Goal: Find specific page/section: Find specific page/section

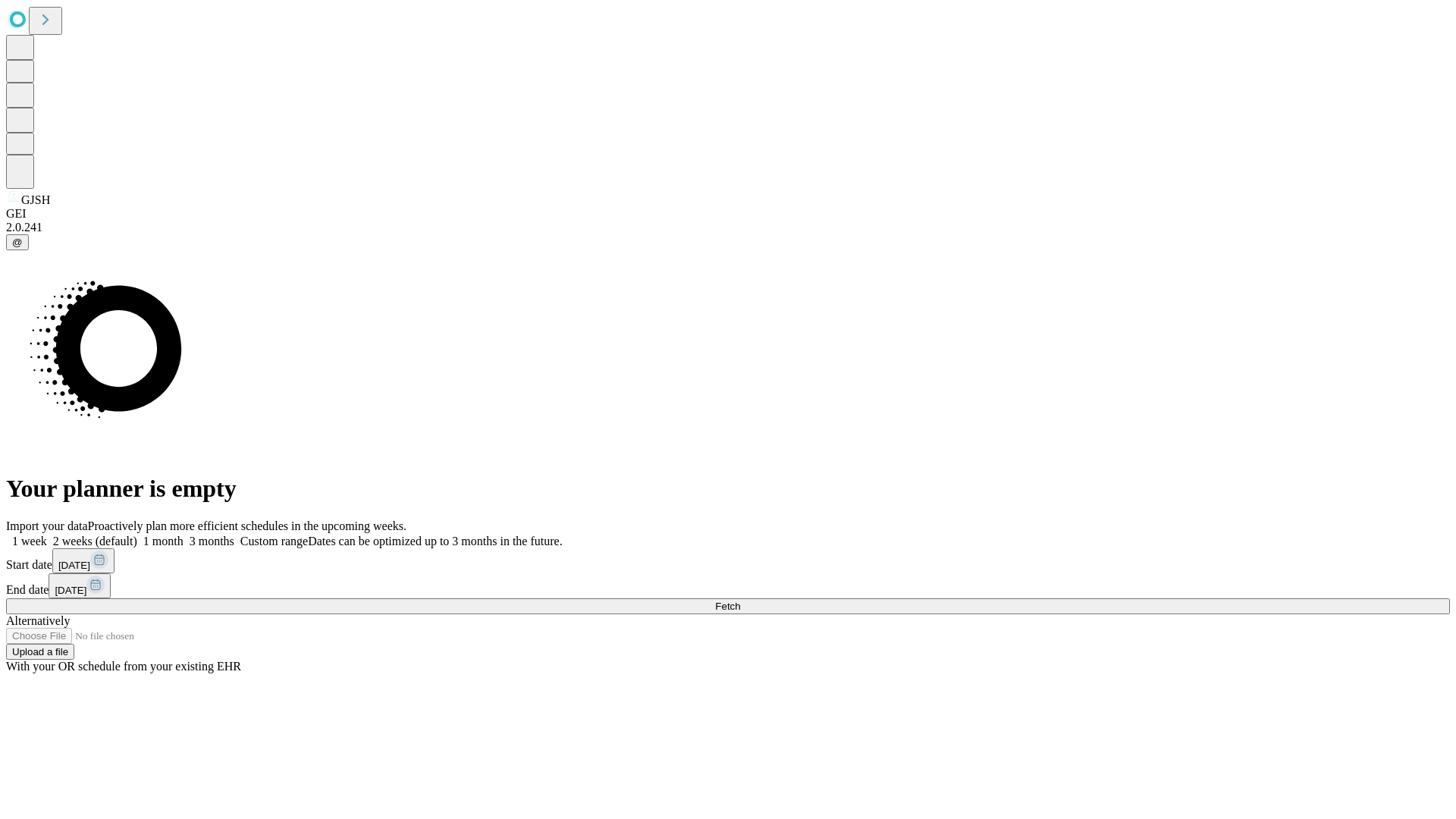
click at [740, 600] on span "Fetch" at bounding box center [728, 606] width 25 height 11
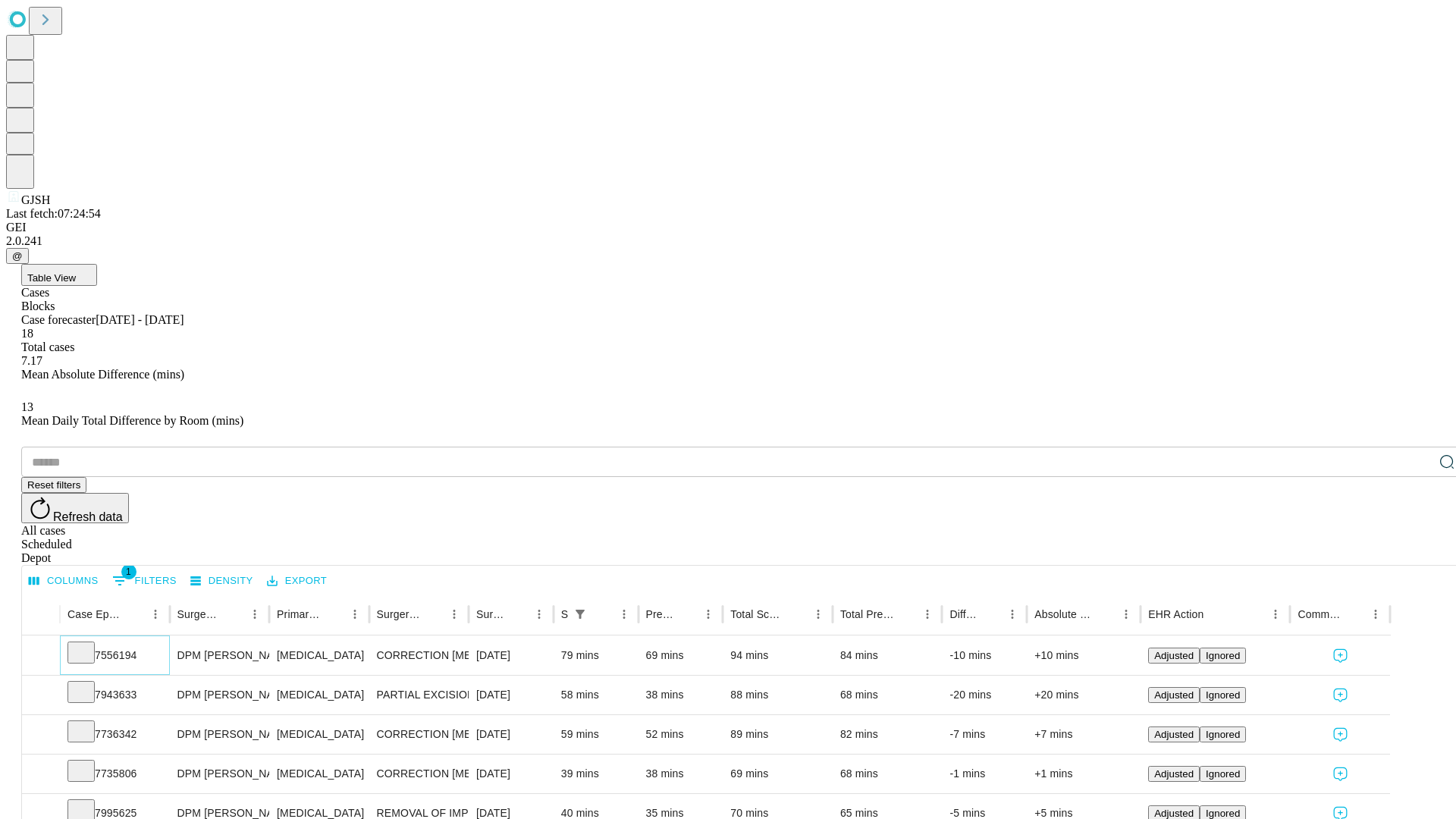
click at [88, 644] on icon at bounding box center [81, 651] width 15 height 15
